Goal: Task Accomplishment & Management: Use online tool/utility

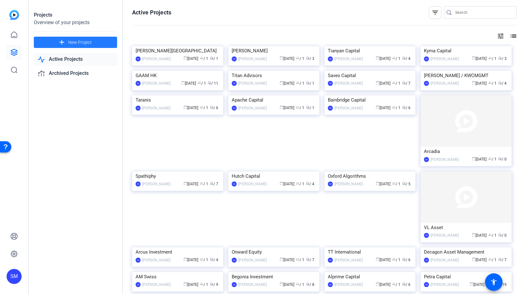
click at [80, 43] on span "New Project" at bounding box center [80, 42] width 24 height 7
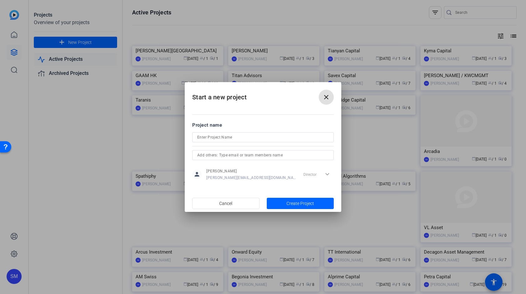
click at [244, 137] on input at bounding box center [263, 137] width 132 height 8
paste input "ILS Advisers / HSZ Group"
type input "ILS Advisers / HSZ Group"
click at [303, 201] on span "Create Project" at bounding box center [301, 203] width 28 height 7
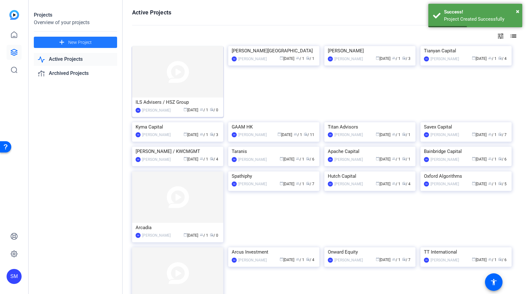
click at [174, 85] on img at bounding box center [177, 71] width 91 height 51
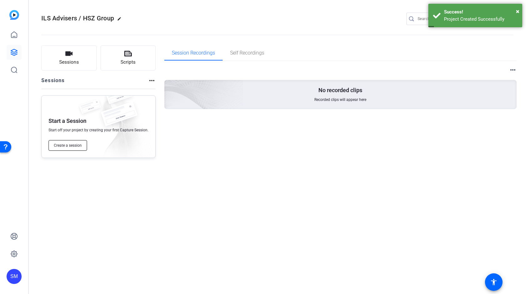
click at [72, 146] on span "Create a session" at bounding box center [68, 145] width 28 height 5
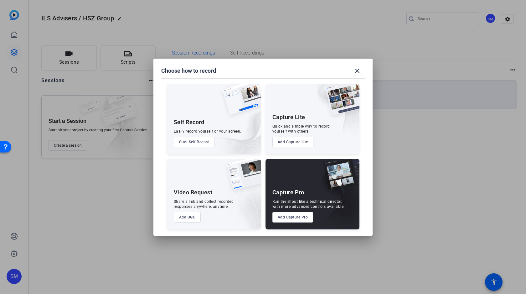
click at [286, 214] on button "Add Capture Pro" at bounding box center [293, 217] width 41 height 11
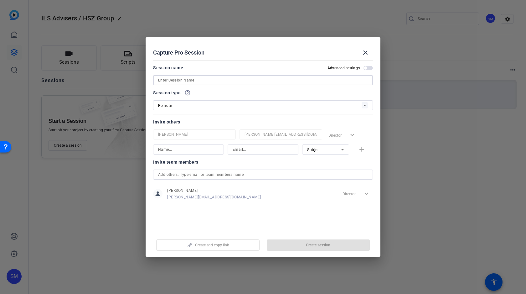
click at [227, 82] on input at bounding box center [263, 80] width 210 height 8
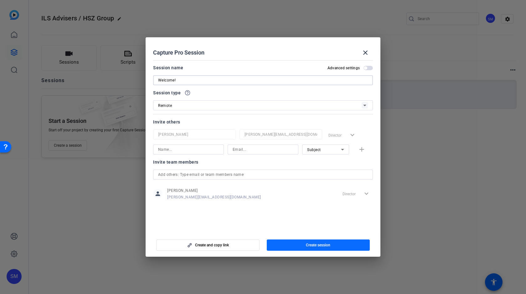
type input "Welcome!"
click at [332, 246] on span "button" at bounding box center [318, 245] width 103 height 15
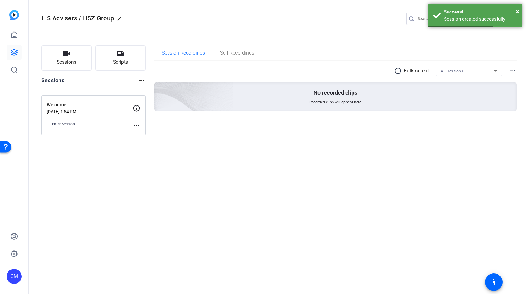
click at [132, 123] on div "Enter Session" at bounding box center [90, 124] width 86 height 11
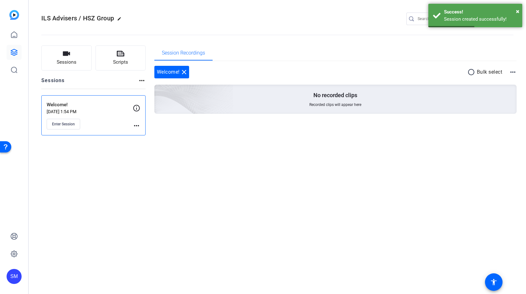
click at [135, 125] on mat-icon "more_horiz" at bounding box center [137, 126] width 8 height 8
click at [154, 134] on span "Edit Session" at bounding box center [152, 135] width 29 height 8
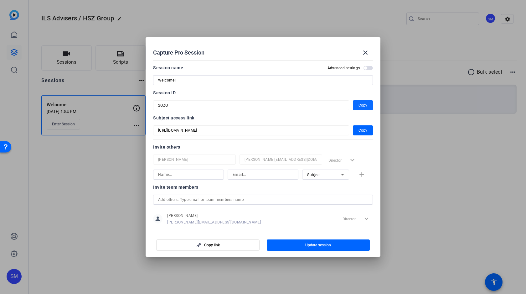
click at [362, 103] on span "Copy" at bounding box center [363, 106] width 9 height 8
click at [360, 131] on span "Copy" at bounding box center [363, 131] width 9 height 8
